Goal: Transaction & Acquisition: Purchase product/service

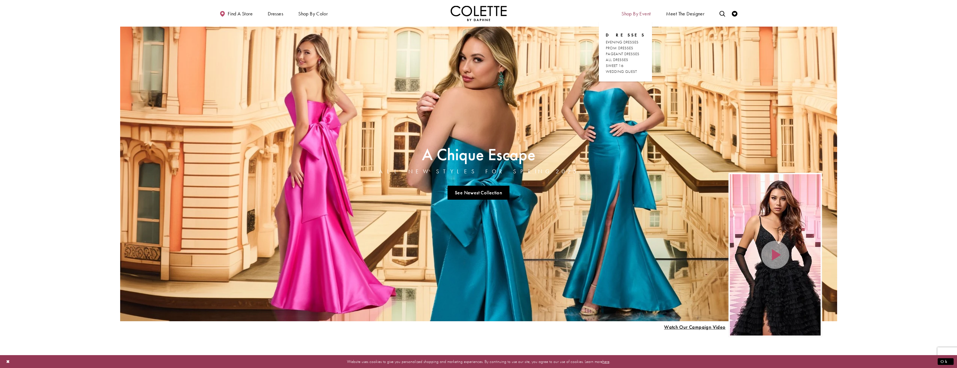
click at [632, 15] on span "Shop By Event" at bounding box center [635, 14] width 29 height 6
click at [629, 47] on span "PROM DRESSES" at bounding box center [619, 47] width 27 height 5
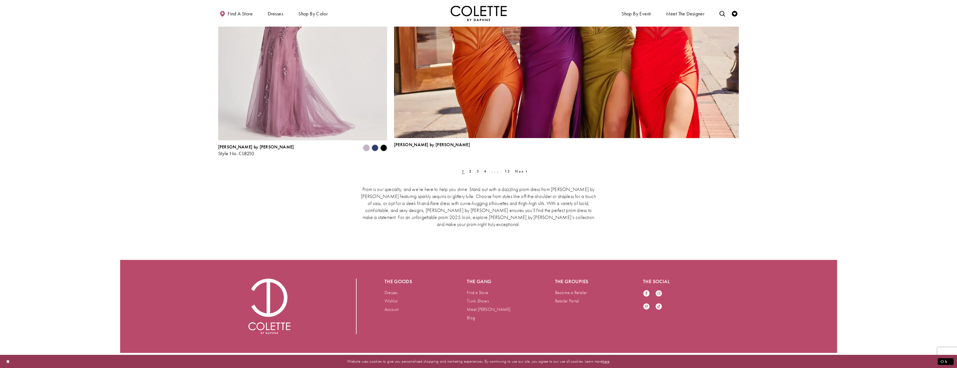
scroll to position [1716, 0]
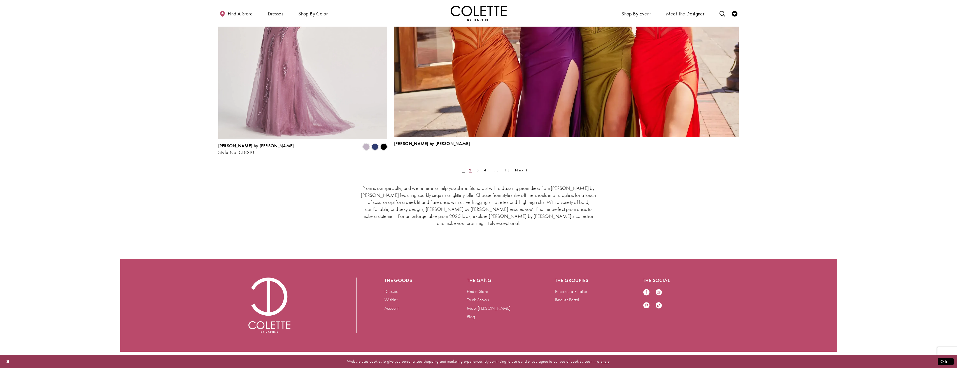
click at [470, 171] on span "2" at bounding box center [470, 170] width 3 height 5
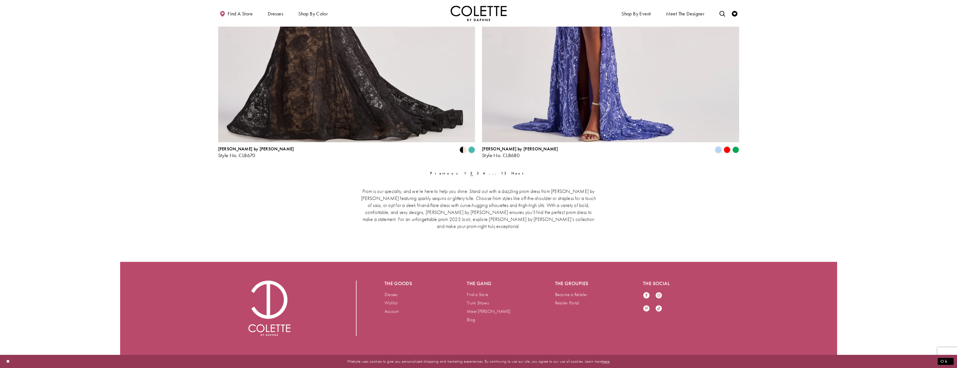
scroll to position [1565, 0]
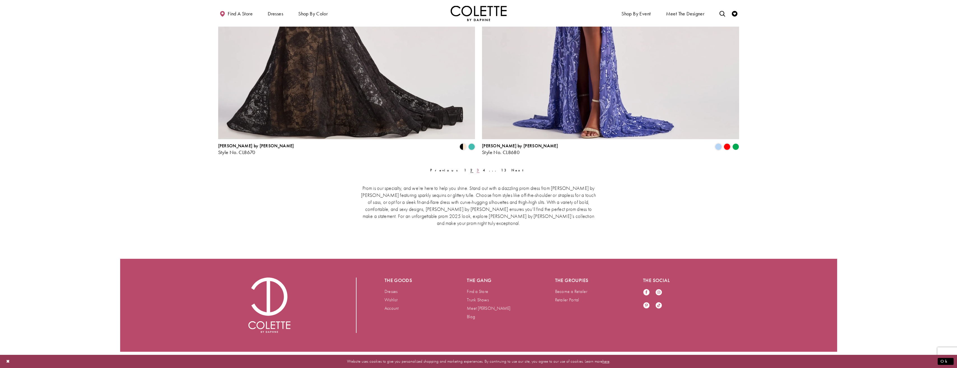
click at [475, 169] on link "3" at bounding box center [478, 170] width 6 height 8
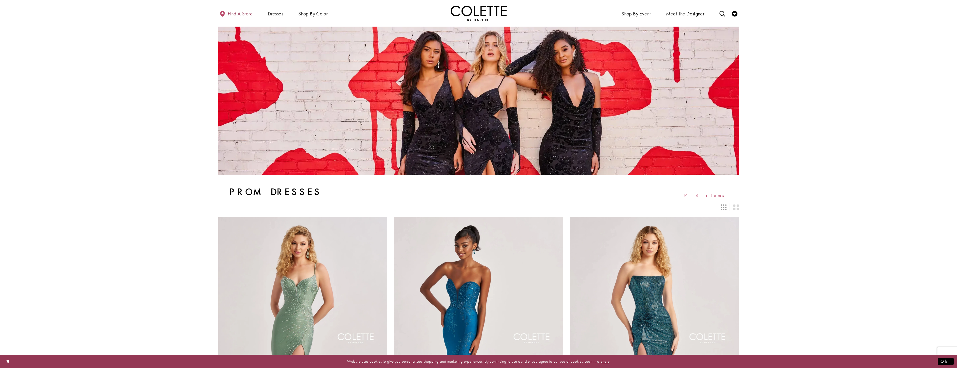
click at [239, 14] on span "Find a store" at bounding box center [240, 14] width 25 height 6
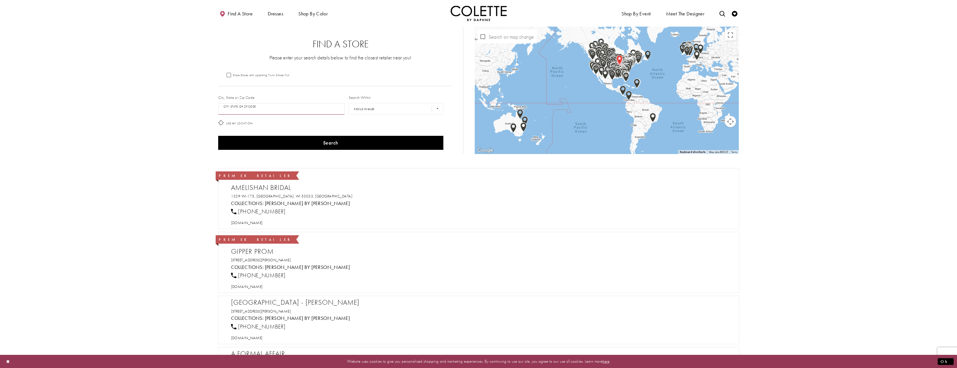
click at [247, 107] on input "City, State, or ZIP Code" at bounding box center [281, 109] width 127 height 12
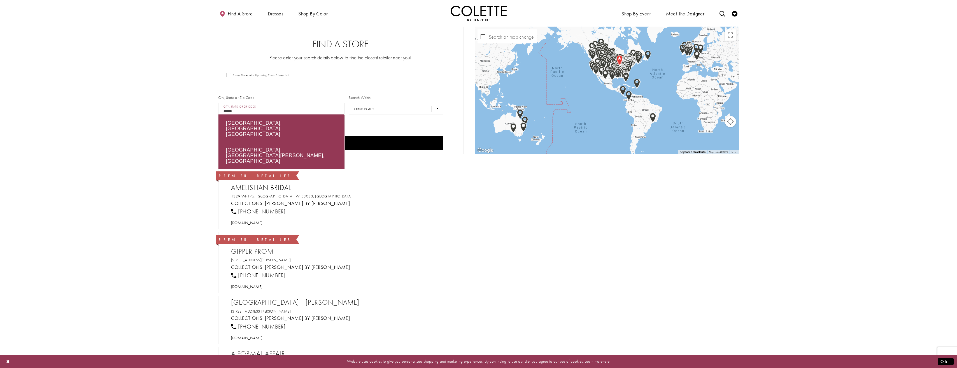
click at [218, 136] on button "Search" at bounding box center [330, 143] width 225 height 14
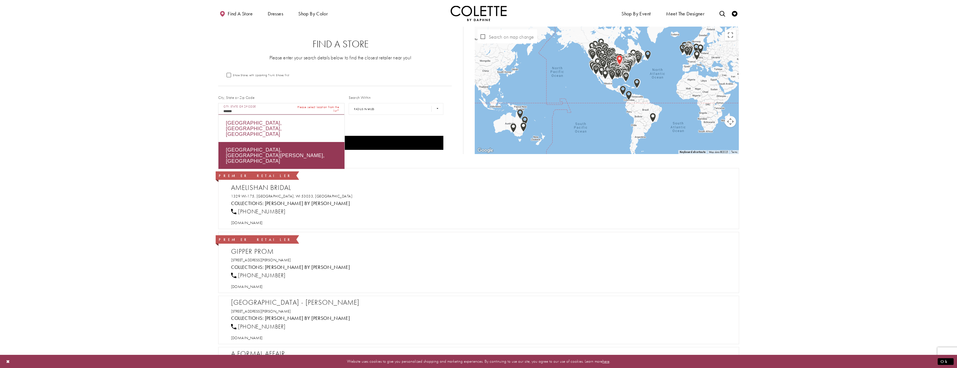
click at [255, 123] on div "Calgary, AB, Canada" at bounding box center [281, 128] width 126 height 27
type input "**********"
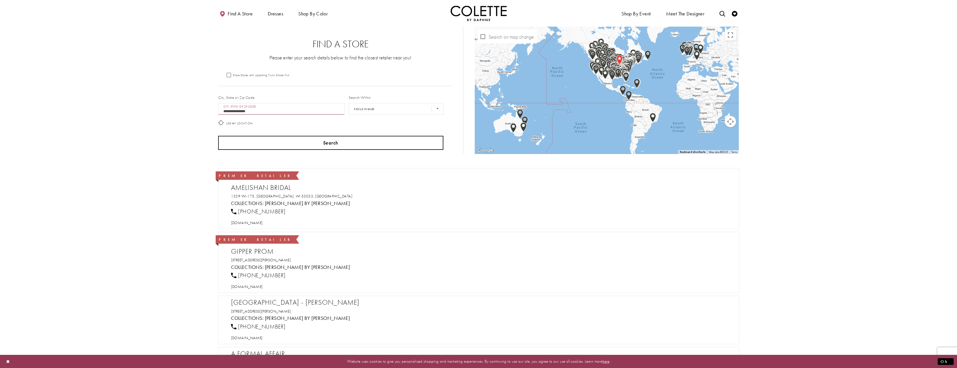
click at [327, 140] on button "Search" at bounding box center [330, 143] width 225 height 14
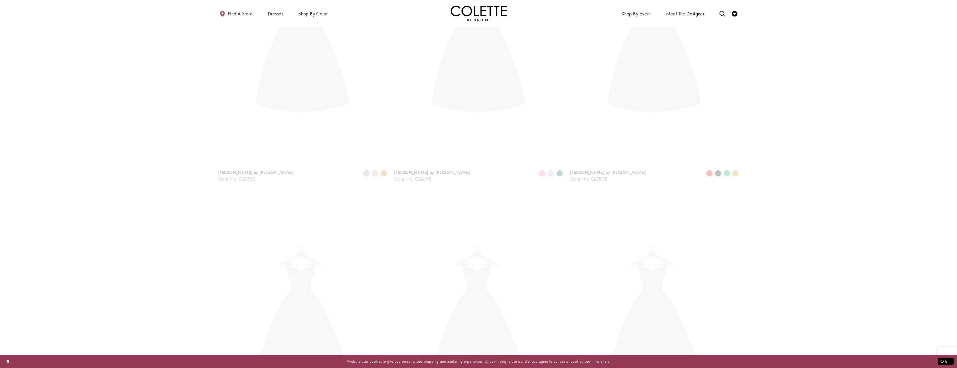
scroll to position [190, 0]
